Goal: Ask a question: Seek information or help from site administrators or community

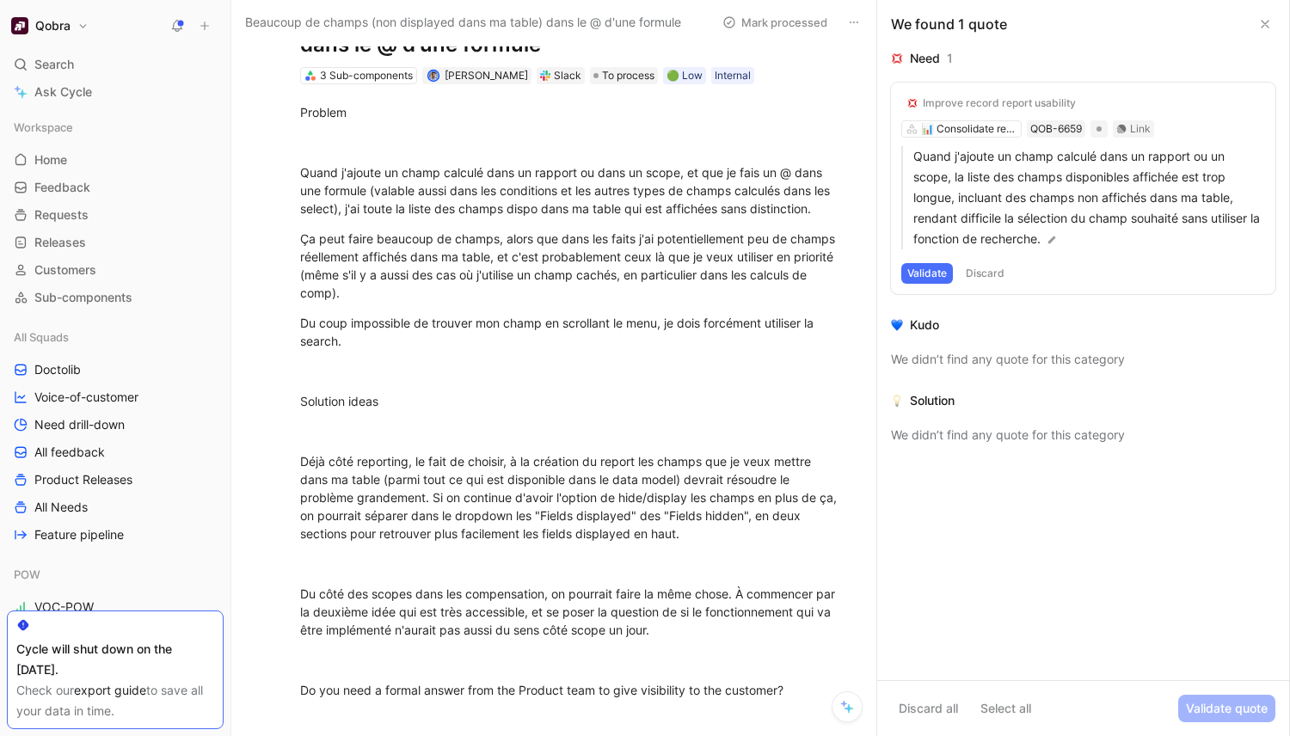
scroll to position [64, 0]
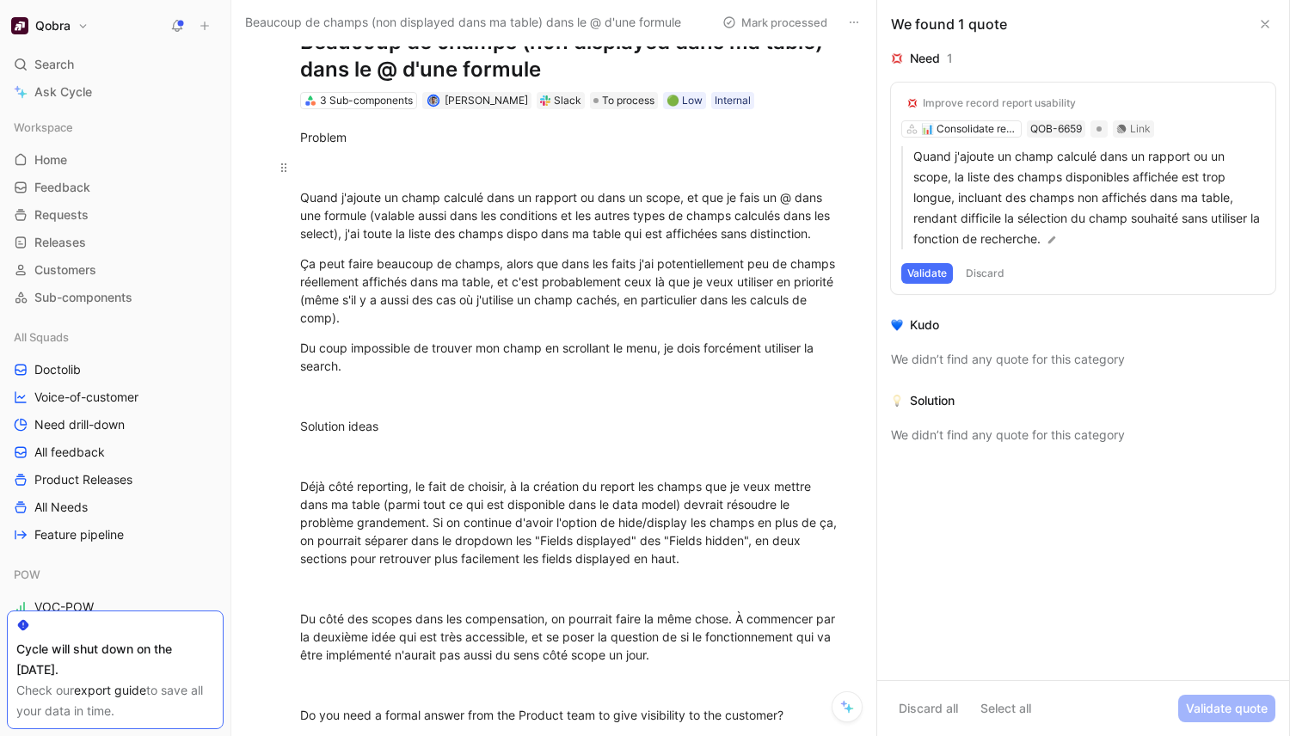
click at [342, 163] on div at bounding box center [571, 167] width 543 height 18
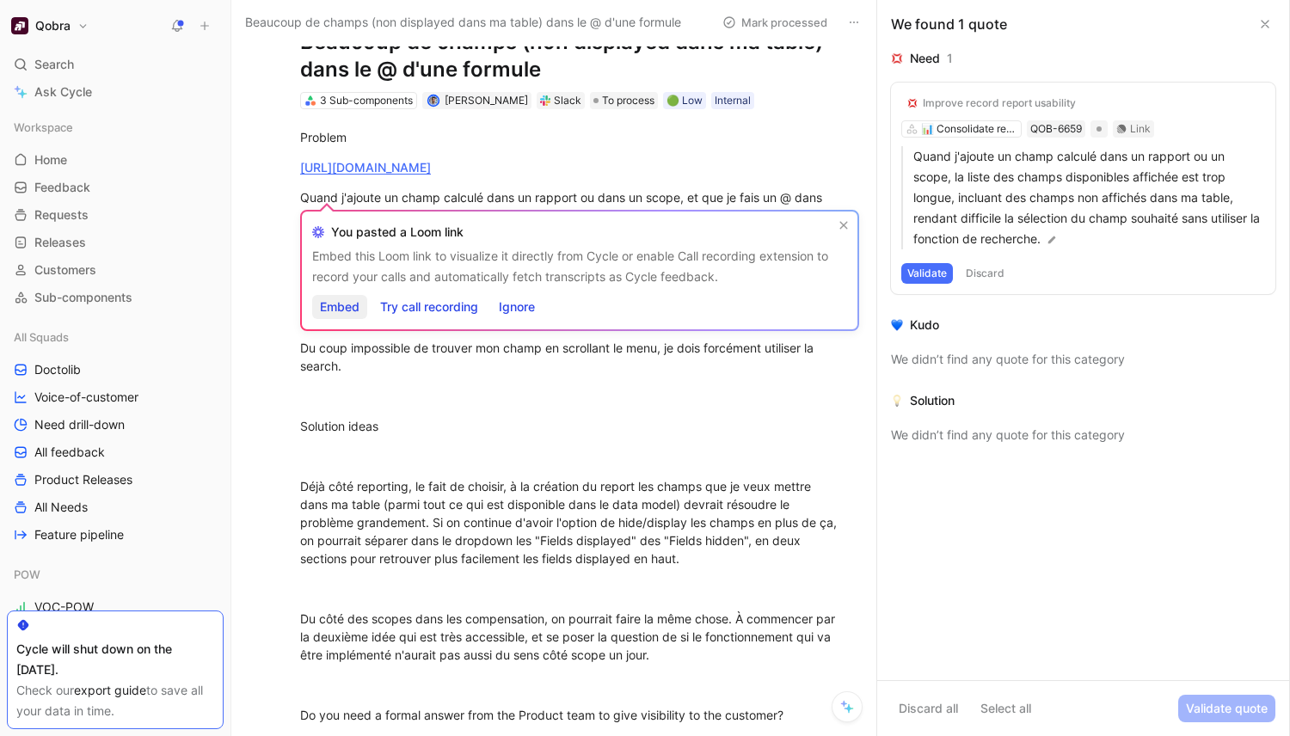
click at [349, 311] on span "Embed" at bounding box center [340, 307] width 40 height 21
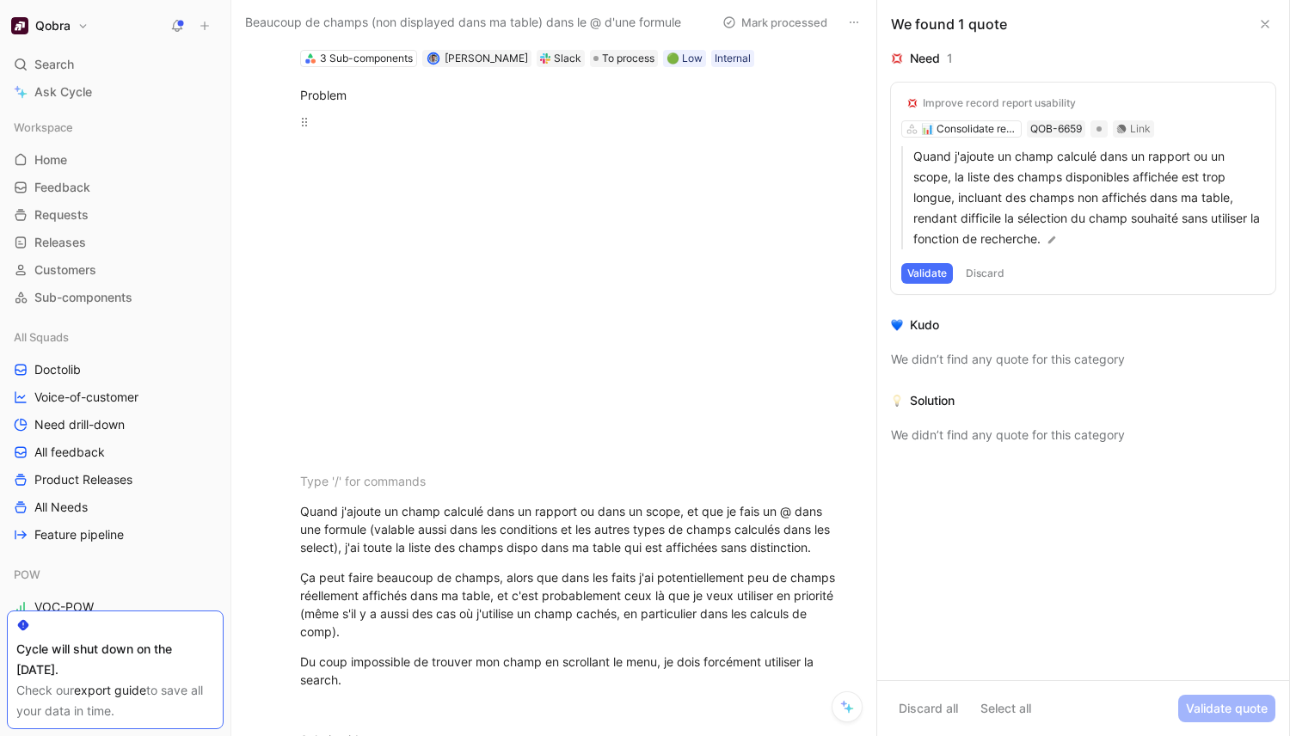
scroll to position [115, 0]
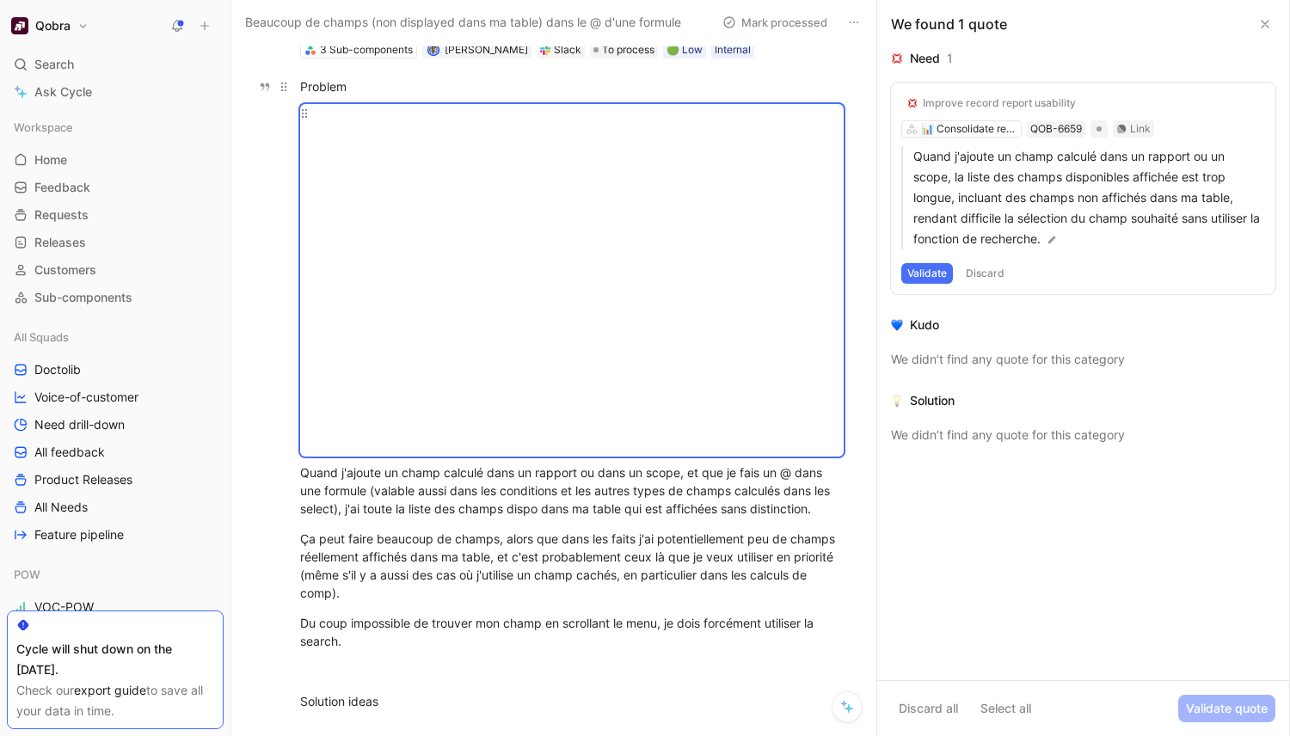
click at [407, 92] on div "Problem" at bounding box center [571, 86] width 543 height 18
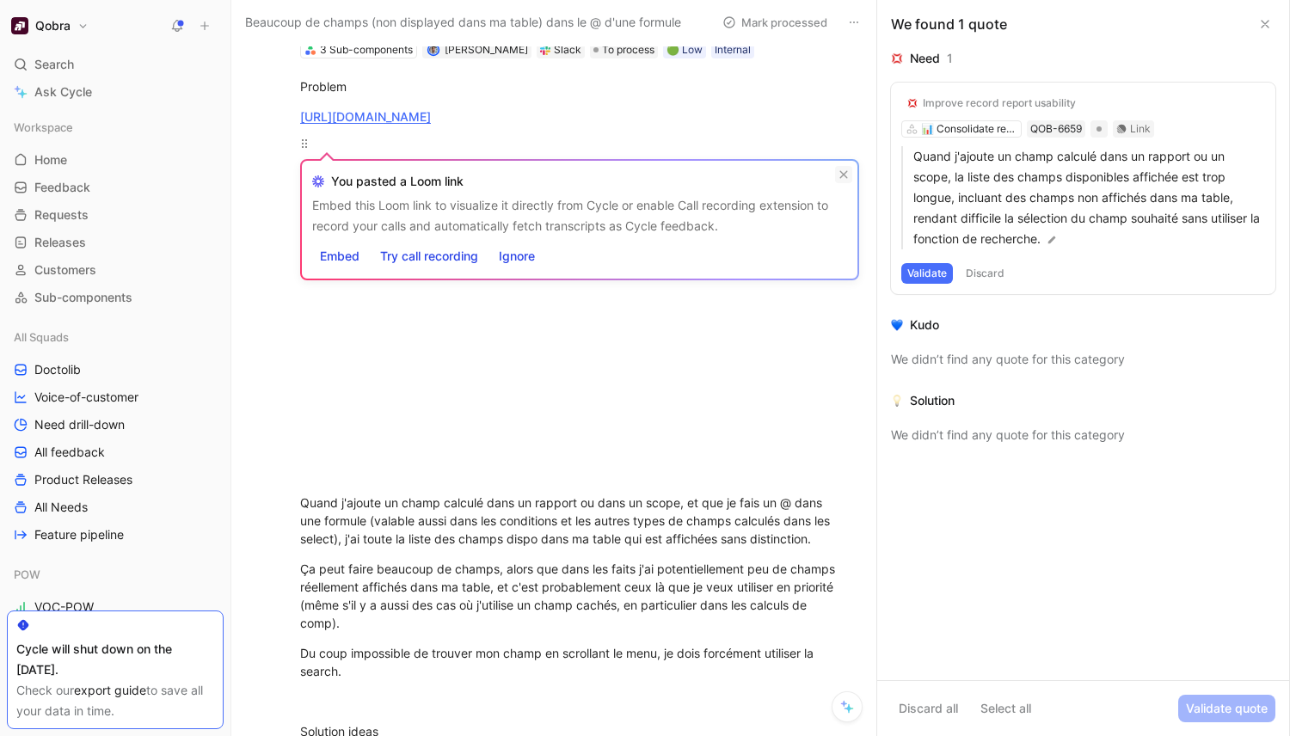
click at [841, 175] on icon at bounding box center [843, 174] width 10 height 10
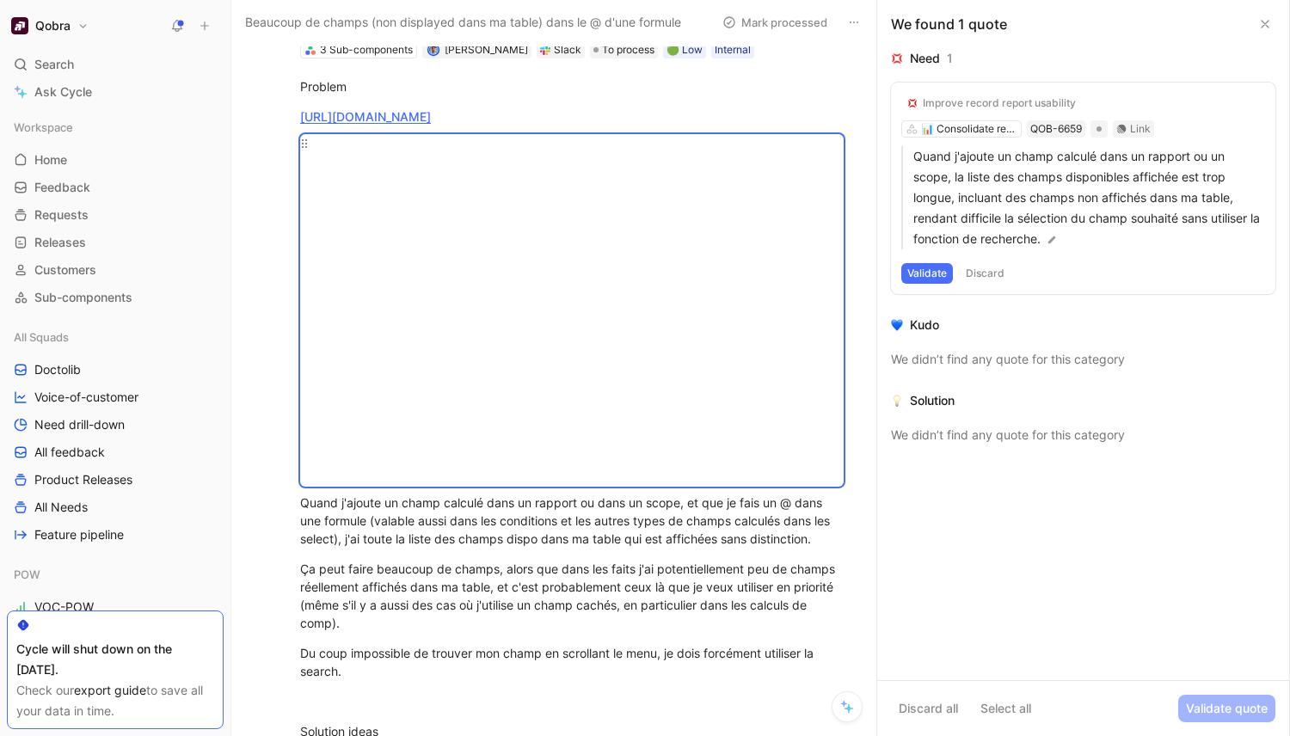
click at [306, 160] on div at bounding box center [571, 310] width 543 height 352
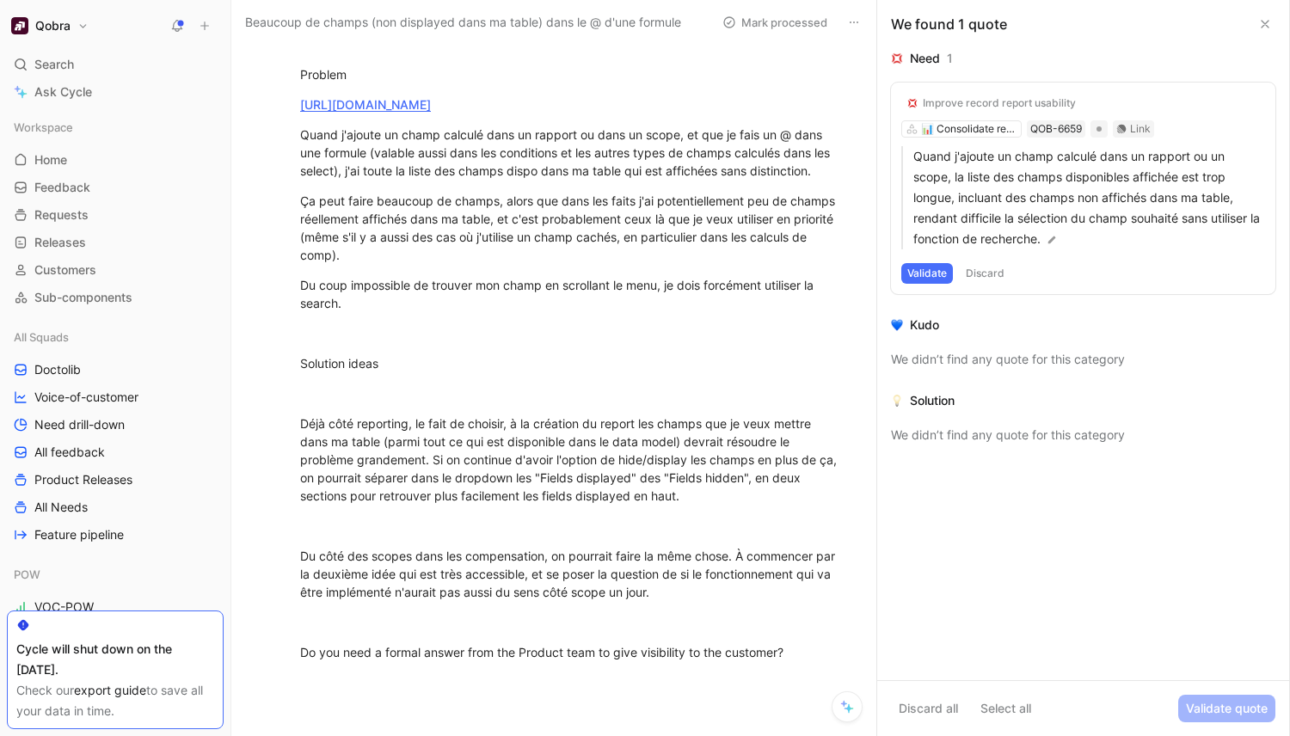
scroll to position [20, 0]
